Goal: Answer question/provide support

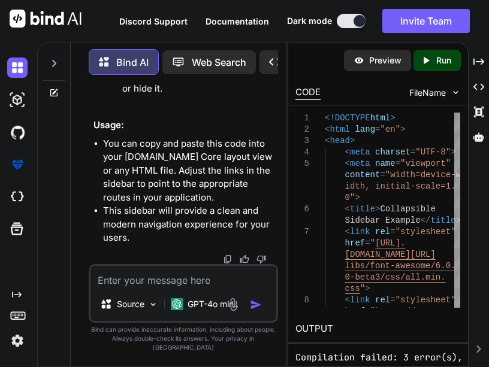
click at [184, 287] on textarea at bounding box center [182, 277] width 185 height 22
paste textarea "using AutoMapper; using EcommAPI.[MEDICAL_DATA].ApiServices.Interface; using Ec…"
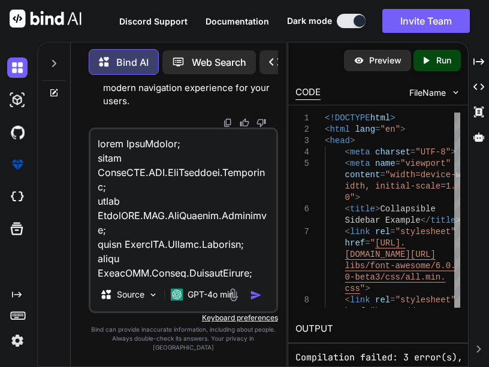
scroll to position [878, 0]
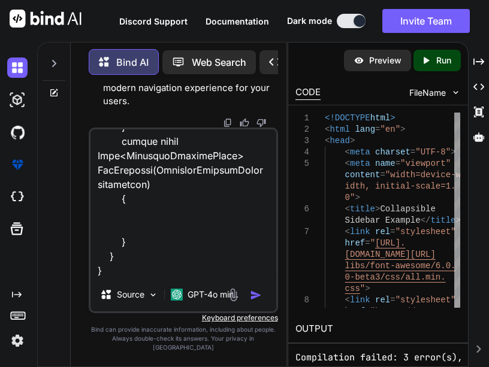
click at [128, 167] on textarea at bounding box center [182, 203] width 185 height 148
click at [188, 276] on textarea at bounding box center [182, 203] width 185 height 148
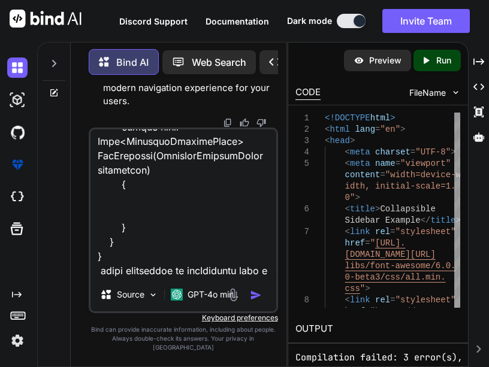
scroll to position [892, 0]
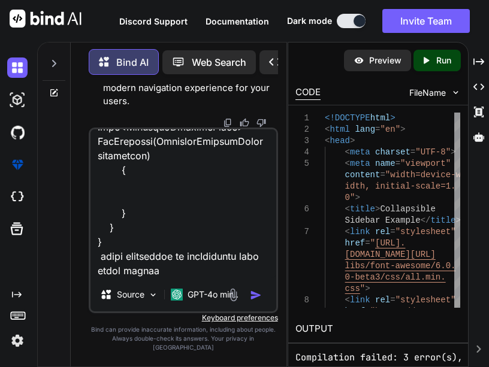
type textarea "using AutoMapper; using EcommAPI.[MEDICAL_DATA].ApiServices.Interface; using Ec…"
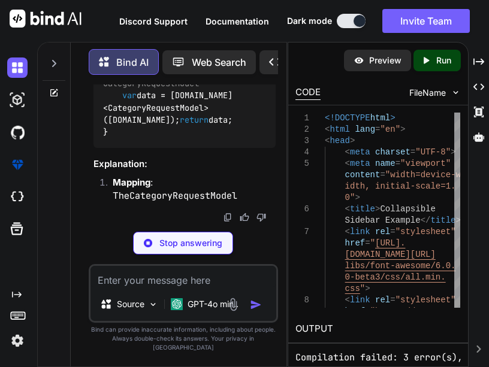
scroll to position [57272, 0]
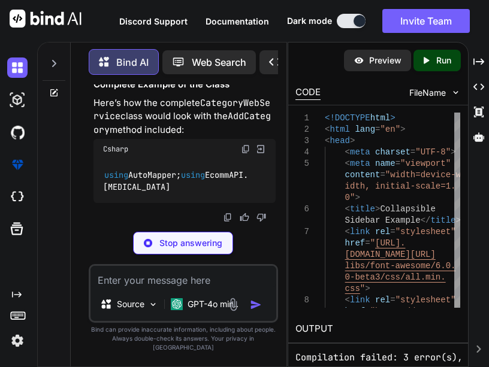
drag, startPoint x: 120, startPoint y: 98, endPoint x: 195, endPoint y: 126, distance: 79.4
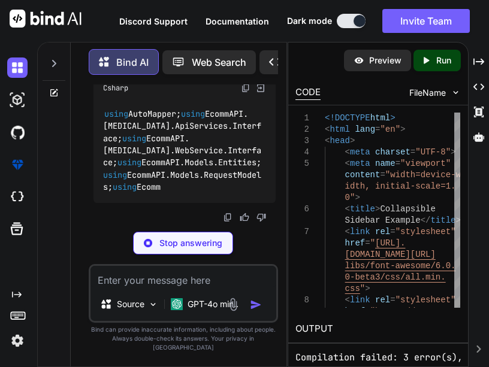
copy code "var categoryEntity = [DOMAIN_NAME]<Category>(categoryRequest);"
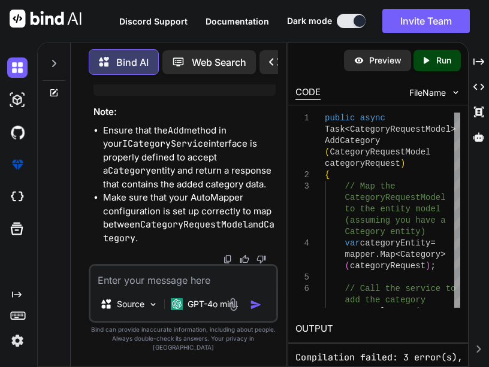
drag, startPoint x: 120, startPoint y: 172, endPoint x: 251, endPoint y: 185, distance: 131.8
copy code "var result = await category.Add(categoryEntity);"
drag, startPoint x: 118, startPoint y: 172, endPoint x: 184, endPoint y: 211, distance: 76.5
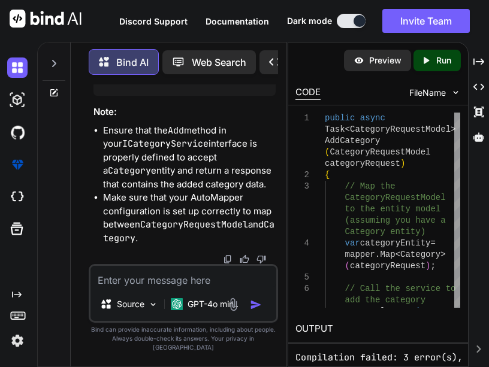
copy code "var data = [DOMAIN_NAME]<CategoryRequestModel>([DOMAIN_NAME]); return data;"
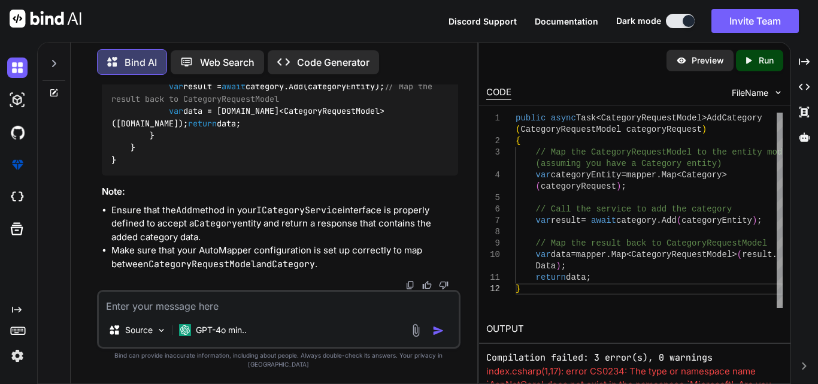
scroll to position [38773, 0]
drag, startPoint x: 163, startPoint y: 151, endPoint x: 239, endPoint y: 256, distance: 129.5
copy code "// Map the CategoryRequestModel to the entity model var categoryEntity = [DOMAI…"
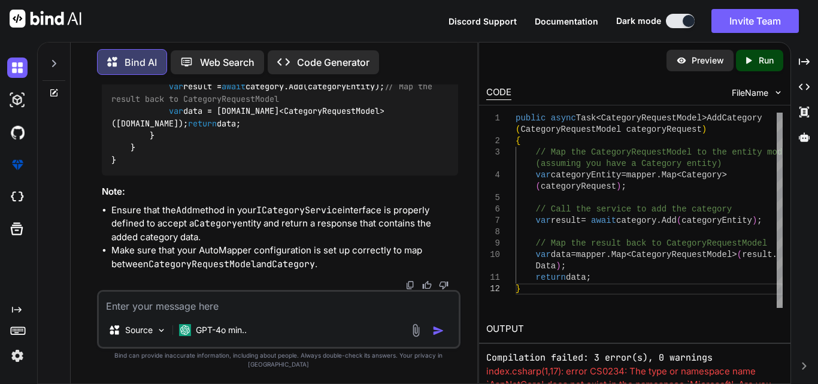
click at [202, 310] on textarea at bounding box center [279, 303] width 360 height 22
paste textarea "<h2 class="mb-2 text-danger"> CREATE CATEGORY</h2> <form asp-action="Create"> <…"
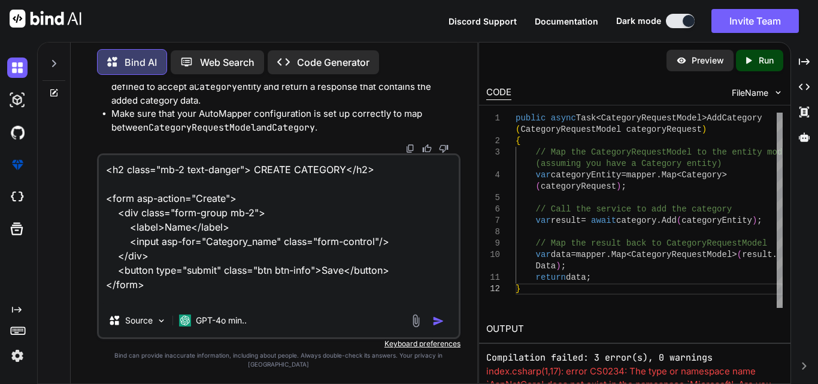
scroll to position [1, 0]
click at [231, 304] on textarea "<h2 class="mb-2 text-danger"> CREATE CATEGORY</h2> <form asp-action="Create"> <…" at bounding box center [279, 229] width 360 height 148
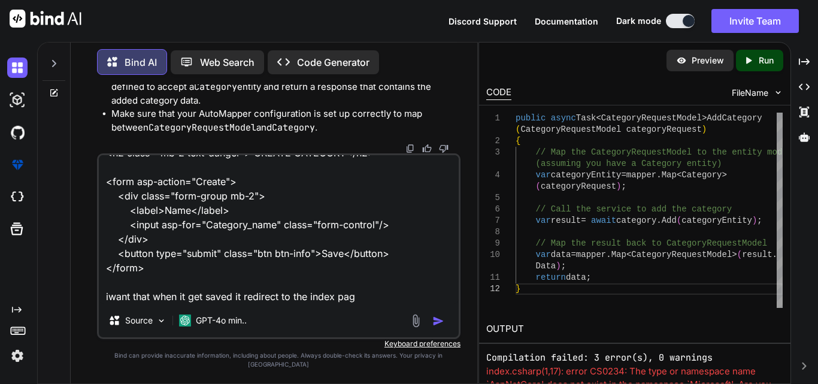
type textarea "<h2 class="mb-2 text-danger"> CREATE CATEGORY</h2> <form asp-action="Create"> <…"
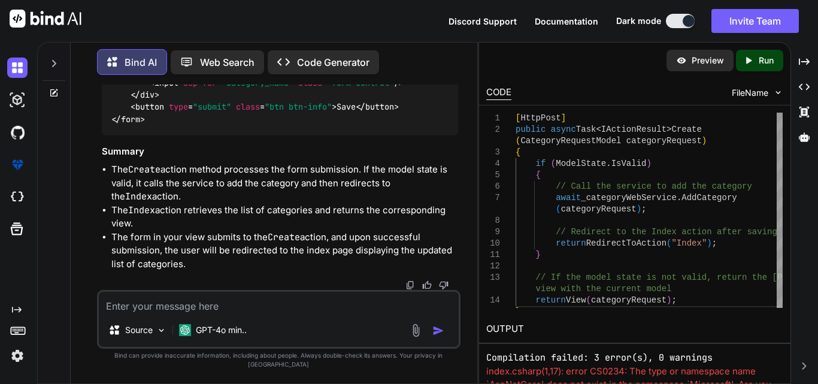
scroll to position [39408, 0]
click at [238, 310] on textarea at bounding box center [279, 303] width 360 height 22
paste textarea "public async Task<CategoryRequestModel> CategoryDetails(int id) { var cat= awai…"
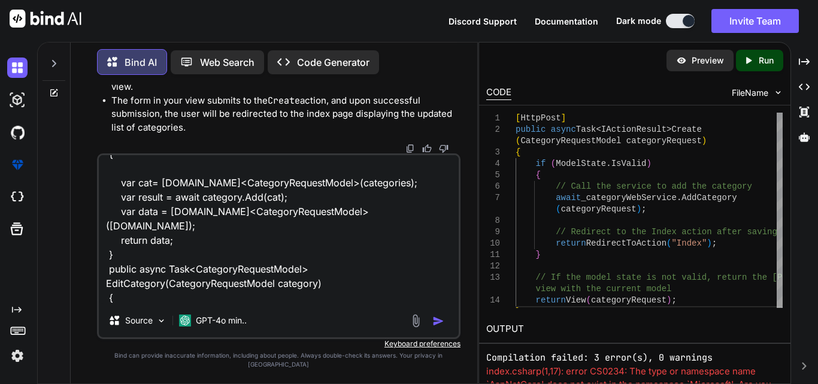
scroll to position [174, 0]
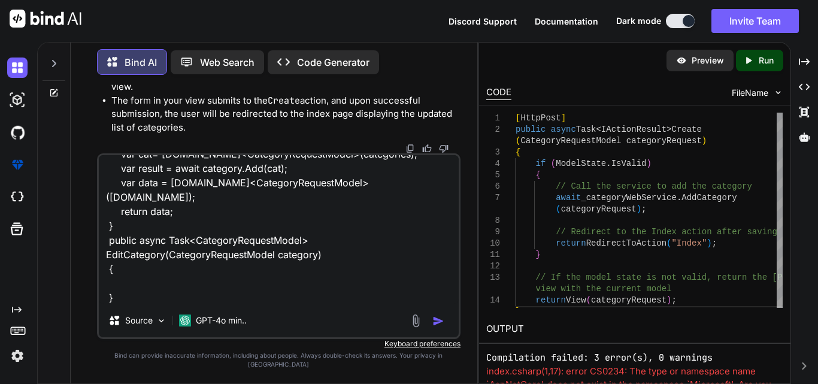
type textarea "public async Task<CategoryRequestModel> CategoryDetails(int id) { var cat= awai…"
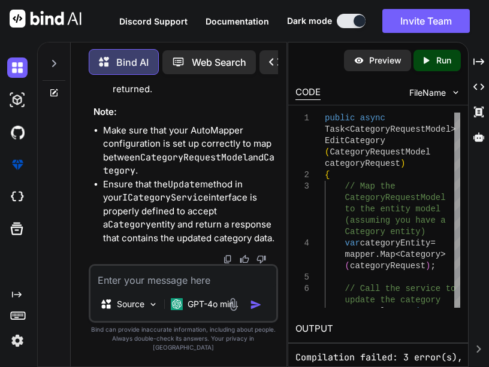
scroll to position [61308, 0]
drag, startPoint x: 119, startPoint y: 179, endPoint x: 202, endPoint y: 180, distance: 82.6
copy code "var categoryEntity = [DOMAIN_NAME]<Category>(categoryRequest); // Call the serv…"
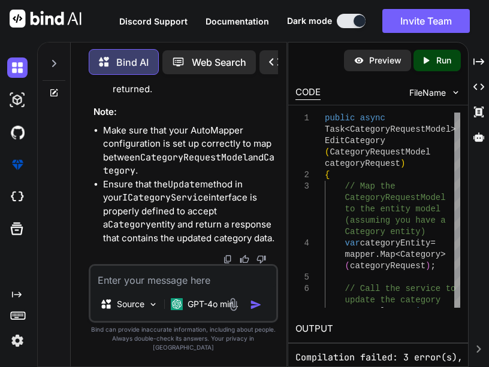
click at [134, 285] on textarea at bounding box center [182, 277] width 185 height 22
click at [198, 287] on textarea "its giving error that" at bounding box center [182, 277] width 185 height 22
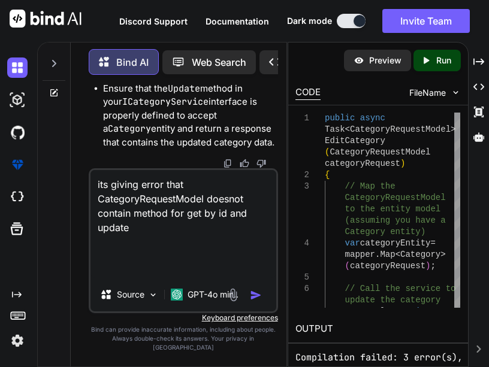
paste textarea "public async Task<CategoryRequestModel> EditCategory(CategoryRequestModel categ…"
type textarea "its giving error that CategoryRequestModel doesnot contain method for get by id…"
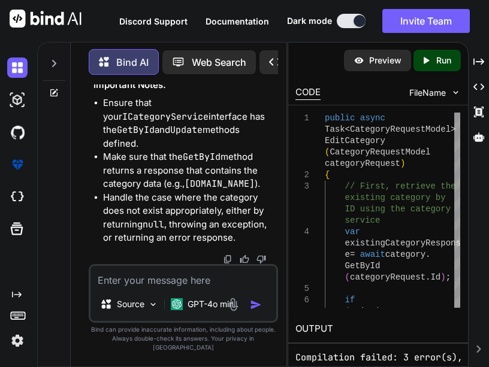
scroll to position [64226, 0]
drag, startPoint x: 120, startPoint y: 160, endPoint x: 198, endPoint y: 212, distance: 93.7
copy code "var existingCategoryResponse = await category.GetById([DOMAIN_NAME]); if ([DOMA…"
